Goal: Transaction & Acquisition: Purchase product/service

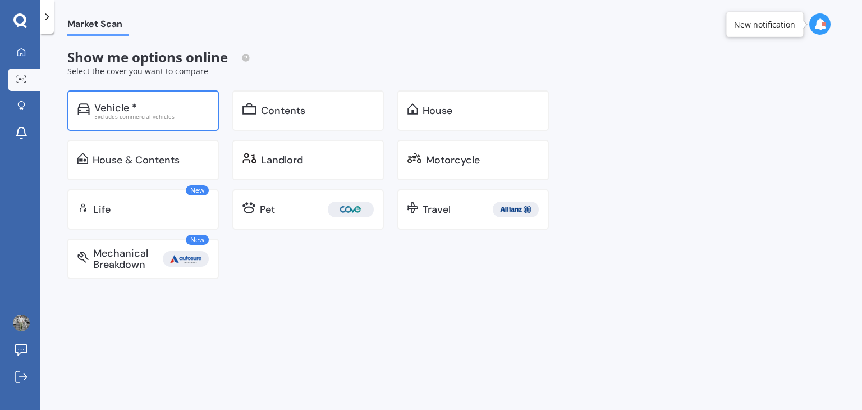
click at [145, 107] on div "Vehicle *" at bounding box center [151, 107] width 114 height 11
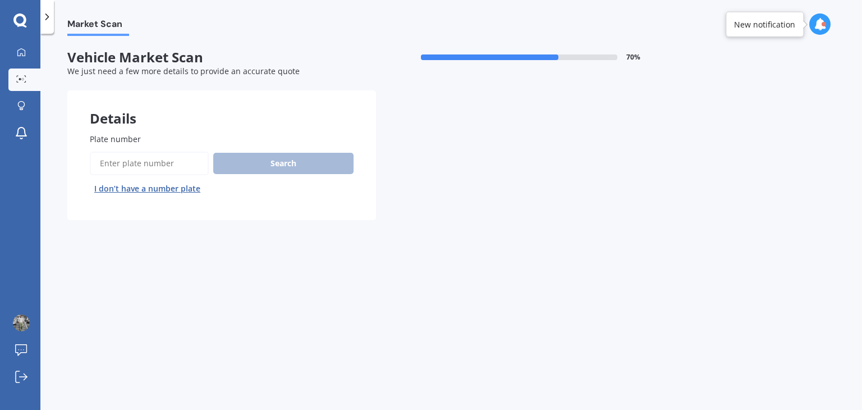
click at [302, 67] on div "We just need a few more details to provide an accurate quote" at bounding box center [375, 71] width 617 height 11
click at [163, 167] on input "Plate number" at bounding box center [149, 163] width 119 height 24
type input "PJZ850"
click at [306, 166] on button "Search" at bounding box center [283, 163] width 140 height 21
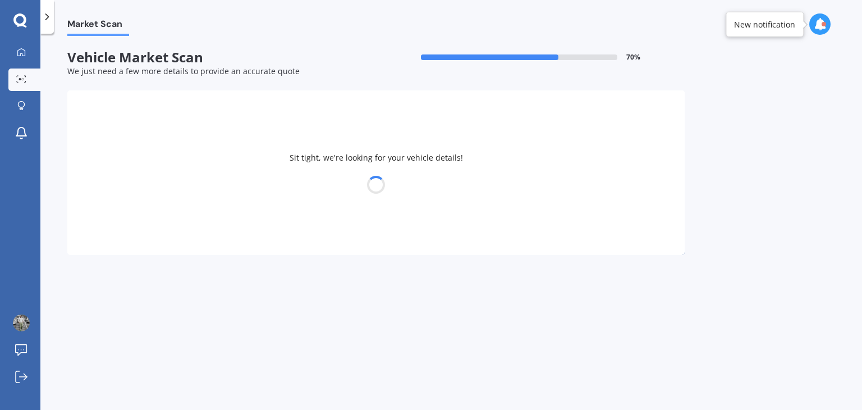
select select "HOLDEN"
select select "CRUZE"
select select "12"
select select "10"
select select "1991"
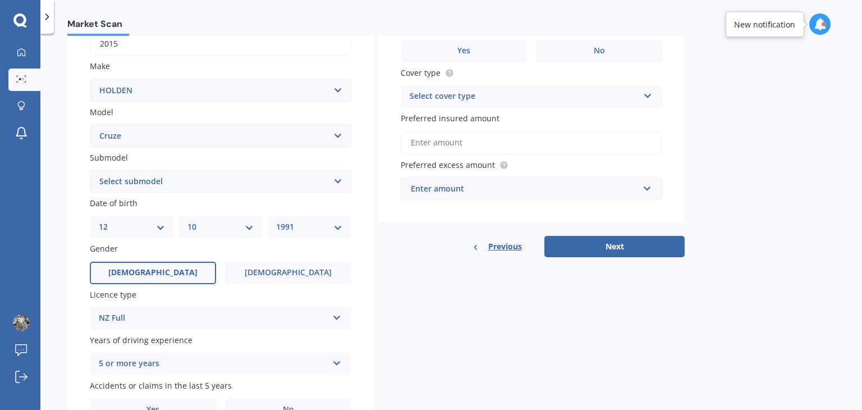
scroll to position [251, 0]
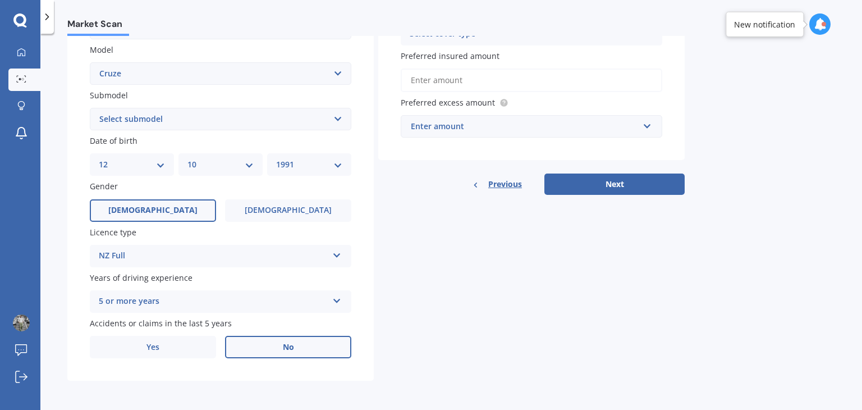
click at [263, 346] on label "No" at bounding box center [288, 347] width 126 height 22
click at [0, 0] on input "No" at bounding box center [0, 0] width 0 height 0
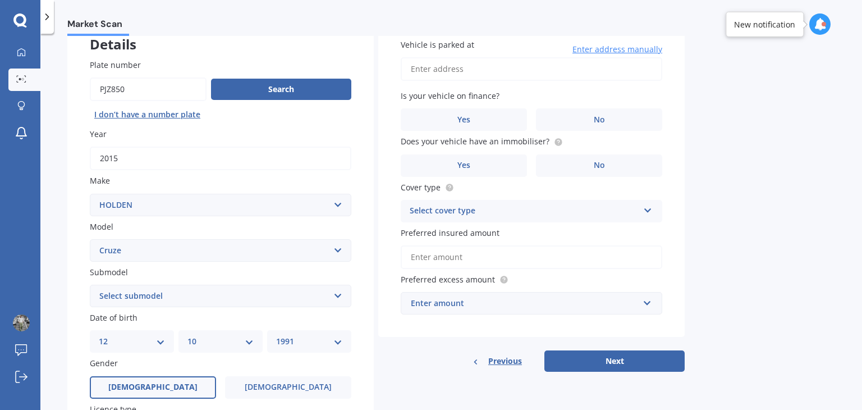
scroll to position [0, 0]
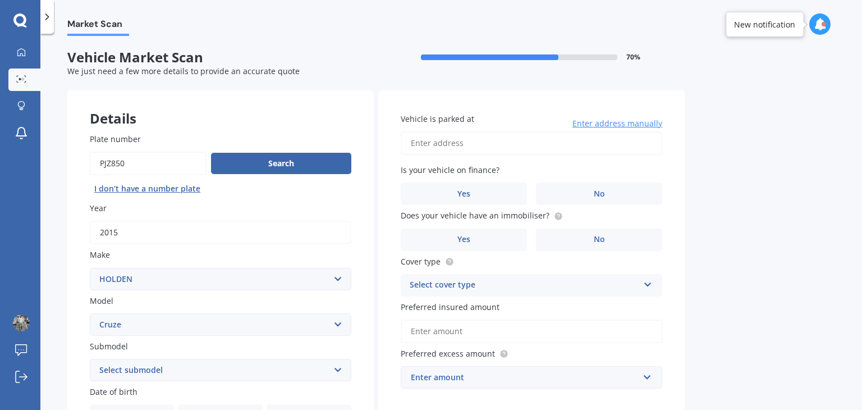
click at [522, 145] on input "Vehicle is parked at" at bounding box center [531, 143] width 261 height 24
type input "[STREET_ADDRESS]"
click at [571, 190] on label "No" at bounding box center [599, 193] width 126 height 22
click at [0, 0] on input "No" at bounding box center [0, 0] width 0 height 0
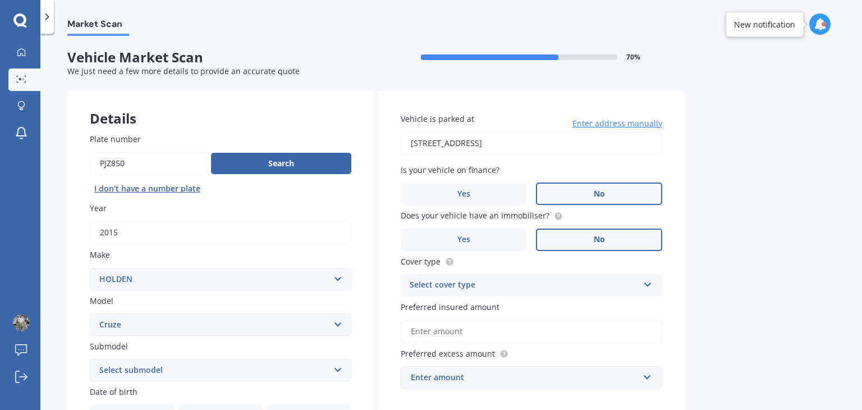
click at [587, 239] on label "No" at bounding box center [599, 239] width 126 height 22
click at [0, 0] on input "No" at bounding box center [0, 0] width 0 height 0
click at [552, 283] on div "Select cover type" at bounding box center [524, 284] width 229 height 13
click at [497, 305] on div "Comprehensive" at bounding box center [531, 307] width 260 height 20
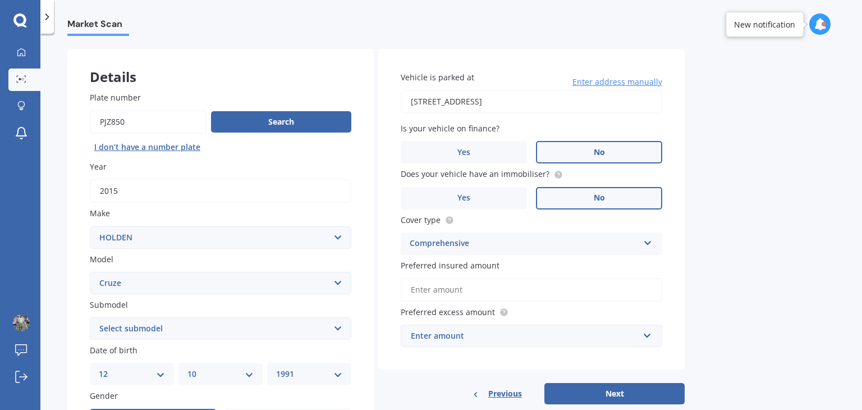
scroll to position [43, 0]
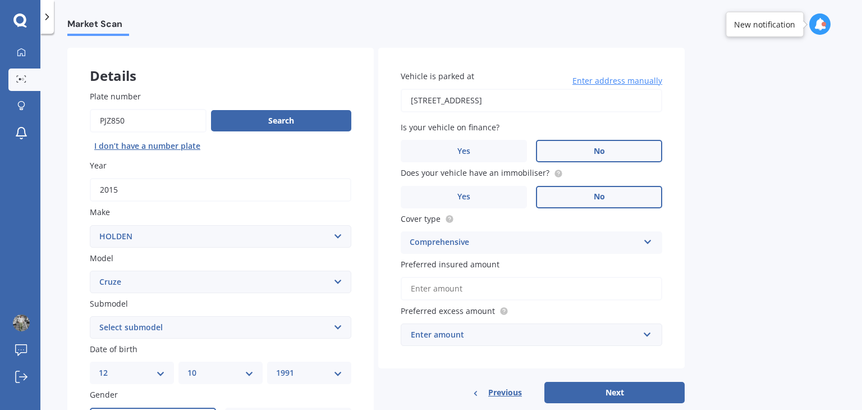
click at [525, 288] on input "Preferred insured amount" at bounding box center [531, 289] width 261 height 24
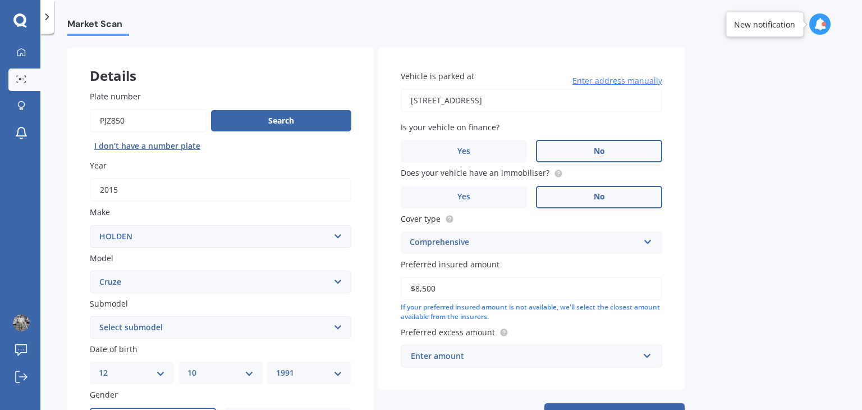
type input "$8,500"
click at [513, 356] on div "Enter amount" at bounding box center [525, 356] width 228 height 12
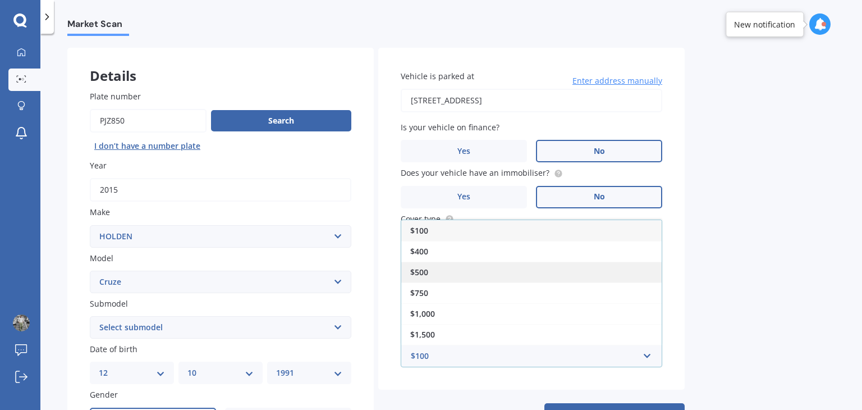
click at [444, 274] on div "$500" at bounding box center [531, 271] width 260 height 21
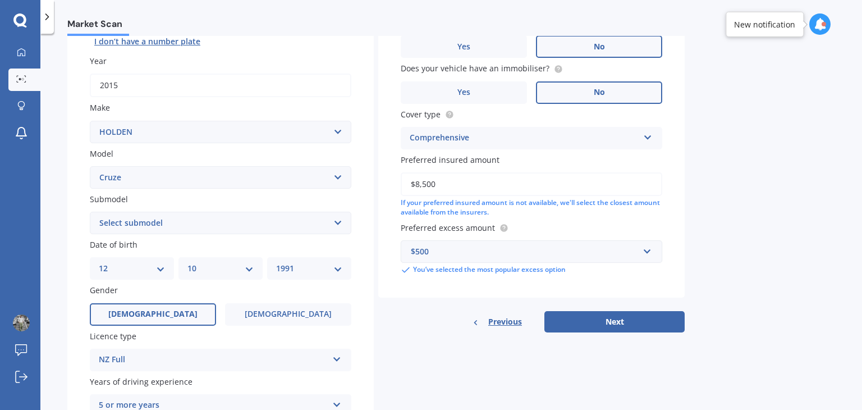
scroll to position [148, 0]
click at [590, 320] on button "Next" at bounding box center [614, 320] width 140 height 21
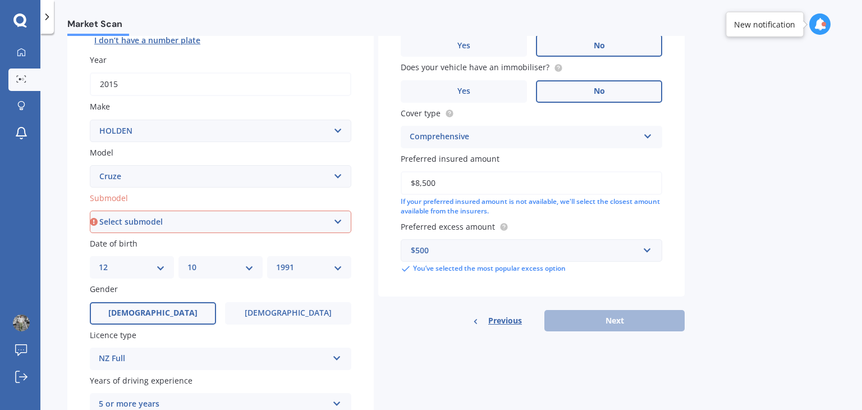
click at [260, 227] on select "Select submodel (All Other) CD 1.4 Turbo AT CDX 1.8 Sedan CDX 2.0 Turbo Diesel …" at bounding box center [220, 221] width 261 height 22
select select "EQUIPE"
click at [90, 210] on select "Select submodel (All Other) CD 1.4 Turbo AT CDX 1.8 Sedan CDX 2.0 Turbo Diesel …" at bounding box center [220, 221] width 261 height 22
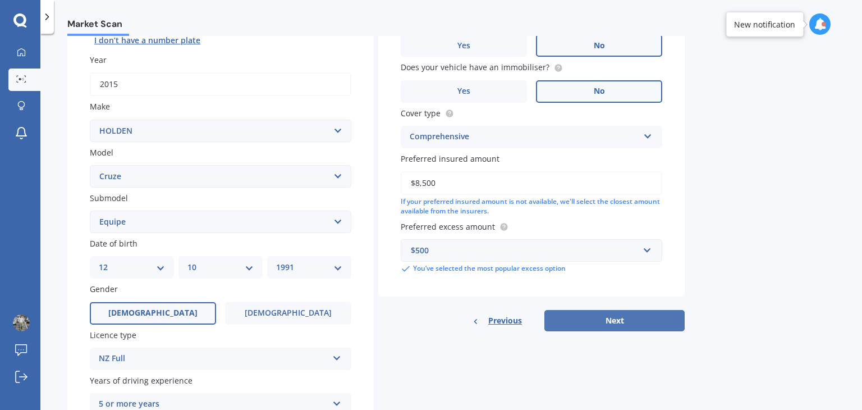
click at [609, 326] on button "Next" at bounding box center [614, 320] width 140 height 21
select select "12"
select select "10"
select select "1991"
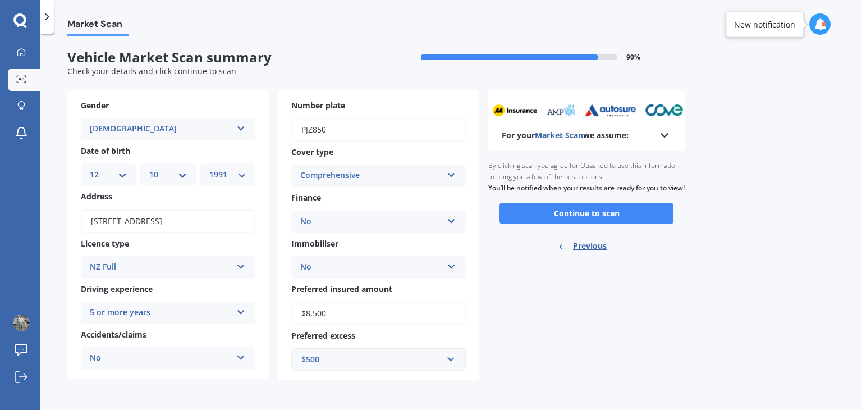
scroll to position [0, 0]
click at [558, 224] on button "Continue to scan" at bounding box center [586, 213] width 174 height 21
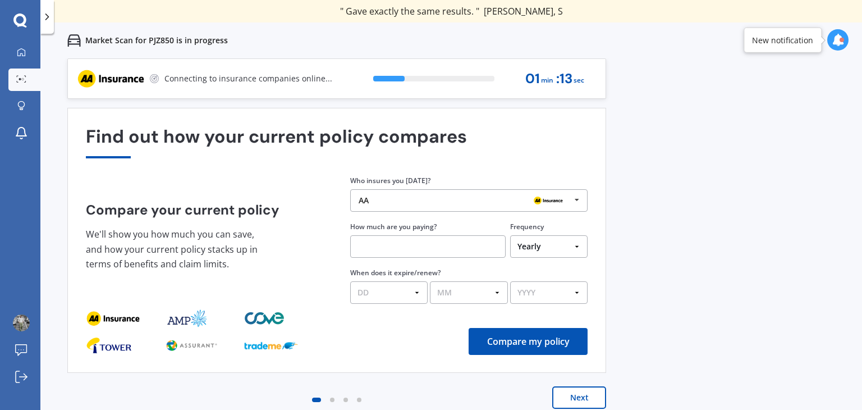
click at [770, 111] on div "Previous 60,000+ Kiwis have signed up to shop and save on insurance with us " H…" at bounding box center [450, 263] width 821 height 410
click at [582, 396] on button "Next" at bounding box center [579, 397] width 54 height 22
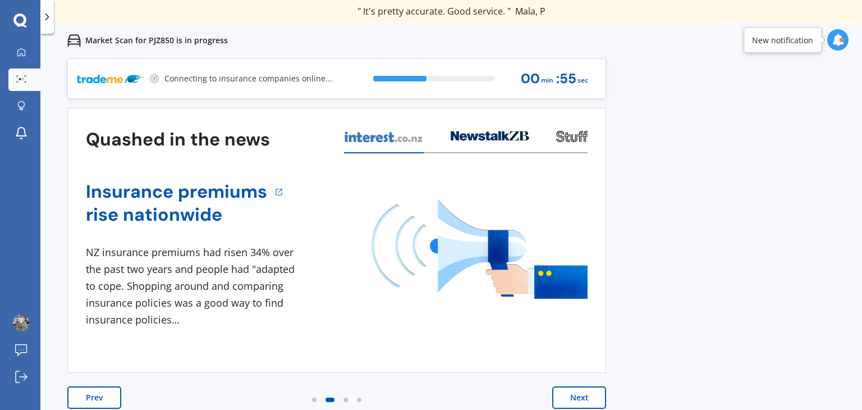
click at [582, 396] on button "Next" at bounding box center [579, 397] width 54 height 22
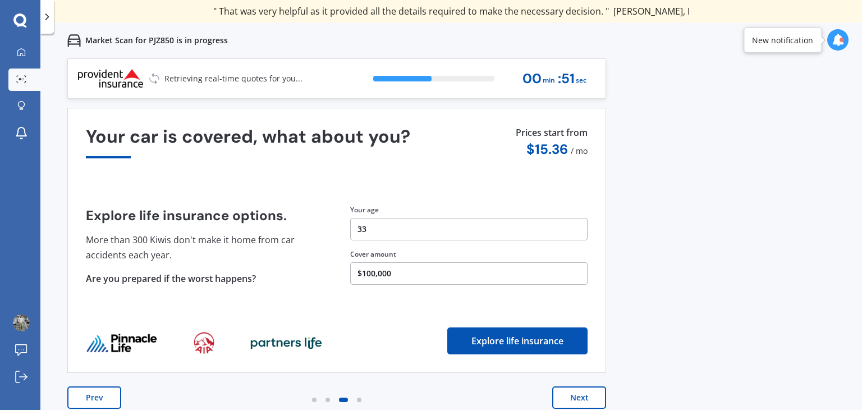
click at [582, 396] on button "Next" at bounding box center [579, 397] width 54 height 22
